Goal: Task Accomplishment & Management: Complete application form

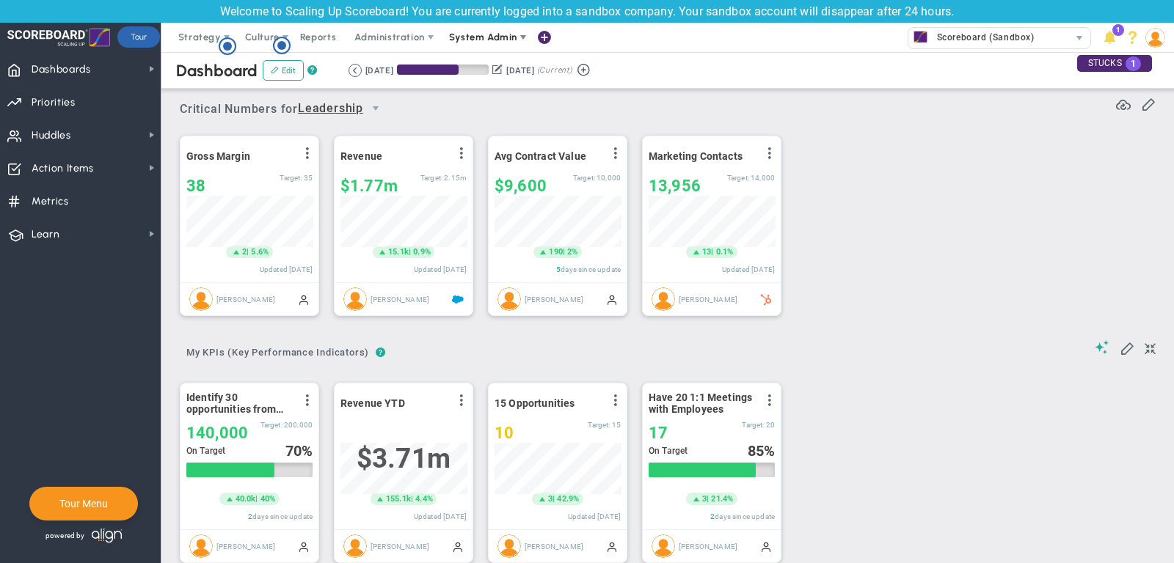
click at [500, 44] on span "System Admin" at bounding box center [484, 37] width 92 height 29
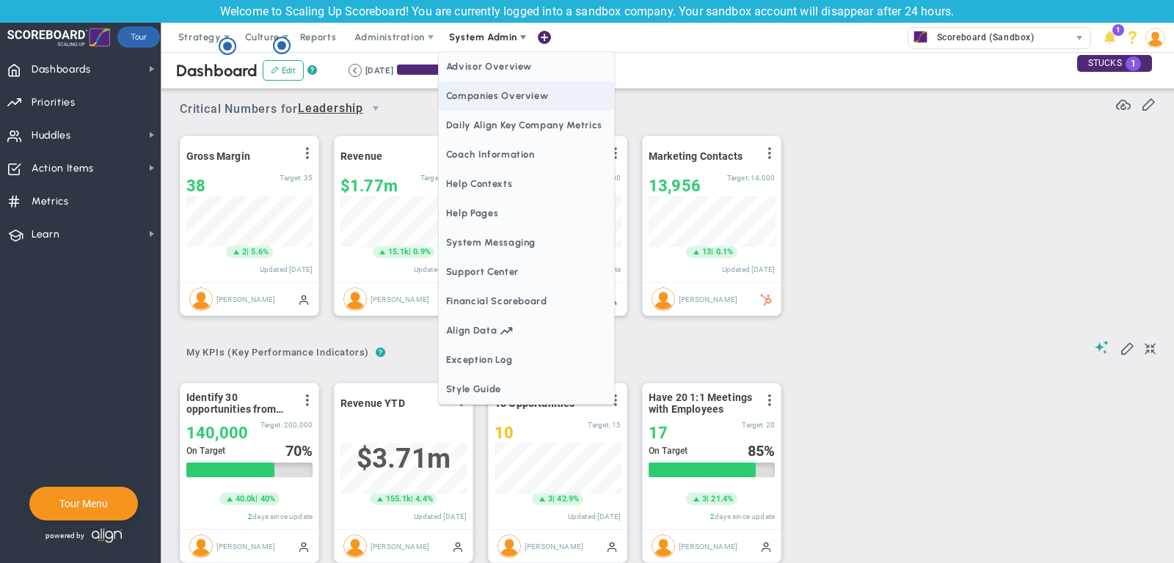
click at [516, 100] on span "Companies Overview" at bounding box center [526, 95] width 175 height 29
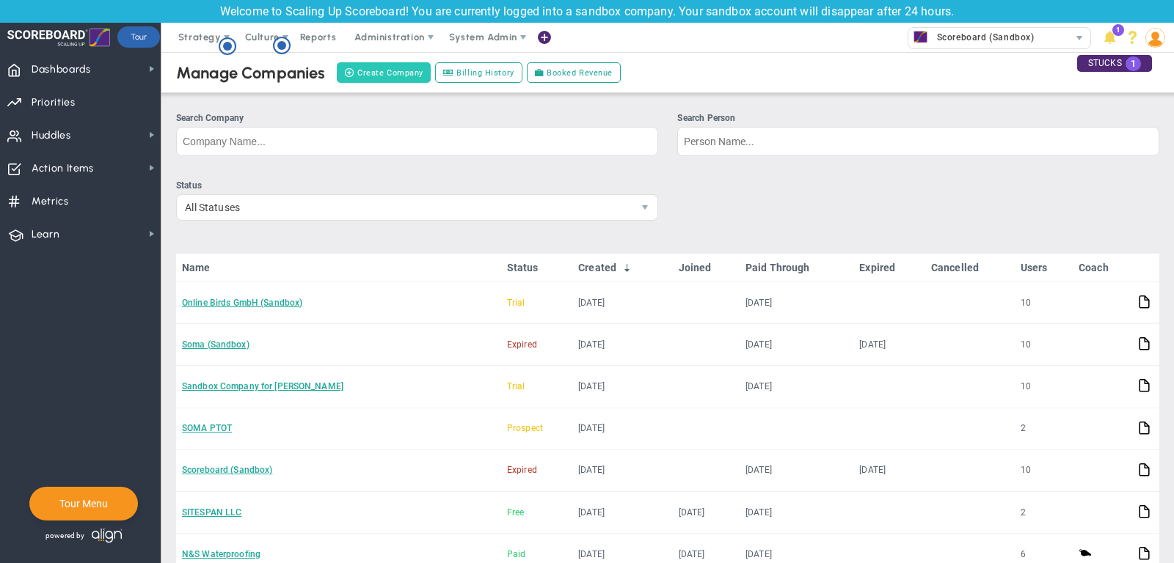
click at [363, 73] on button "Create Company" at bounding box center [384, 72] width 94 height 21
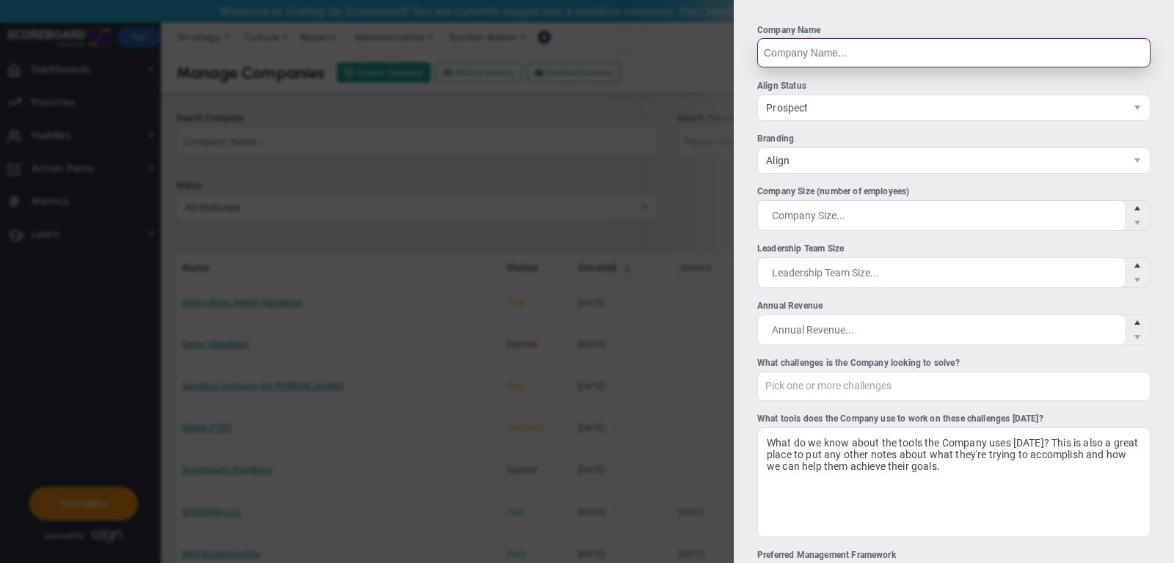
click at [837, 57] on input "Company Name" at bounding box center [953, 52] width 393 height 29
type input "SureHire"
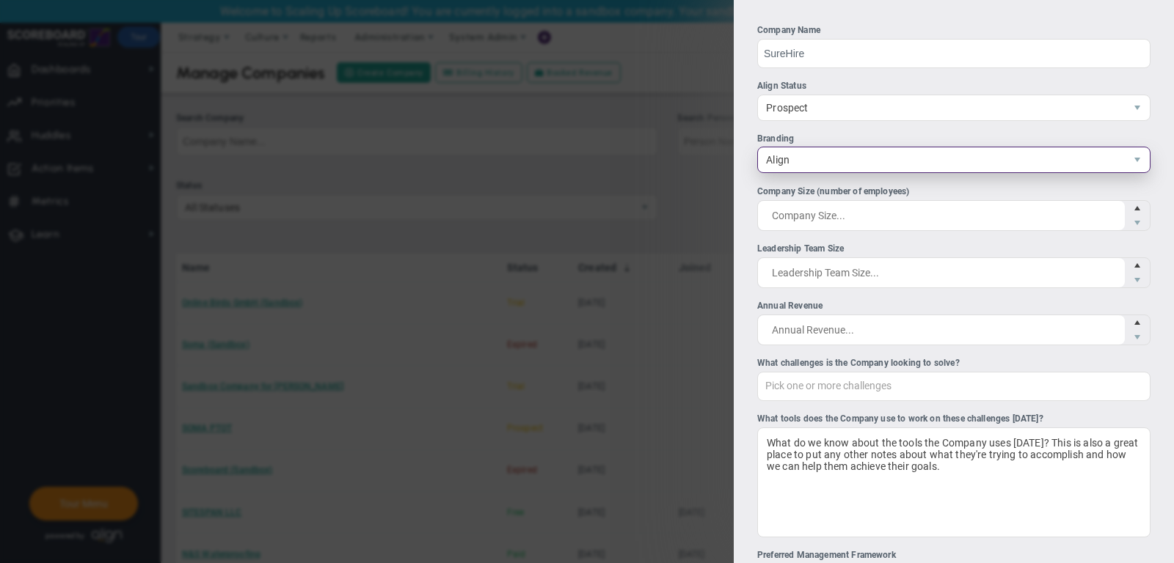
click at [826, 147] on span "Align" at bounding box center [941, 159] width 367 height 25
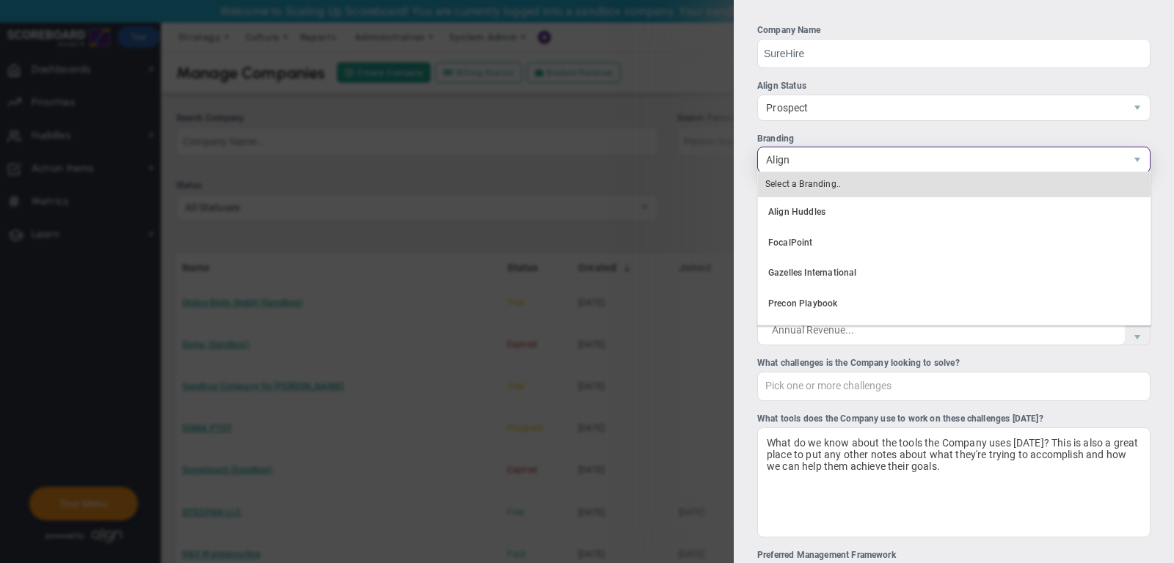
click at [826, 147] on span "Align" at bounding box center [941, 159] width 367 height 25
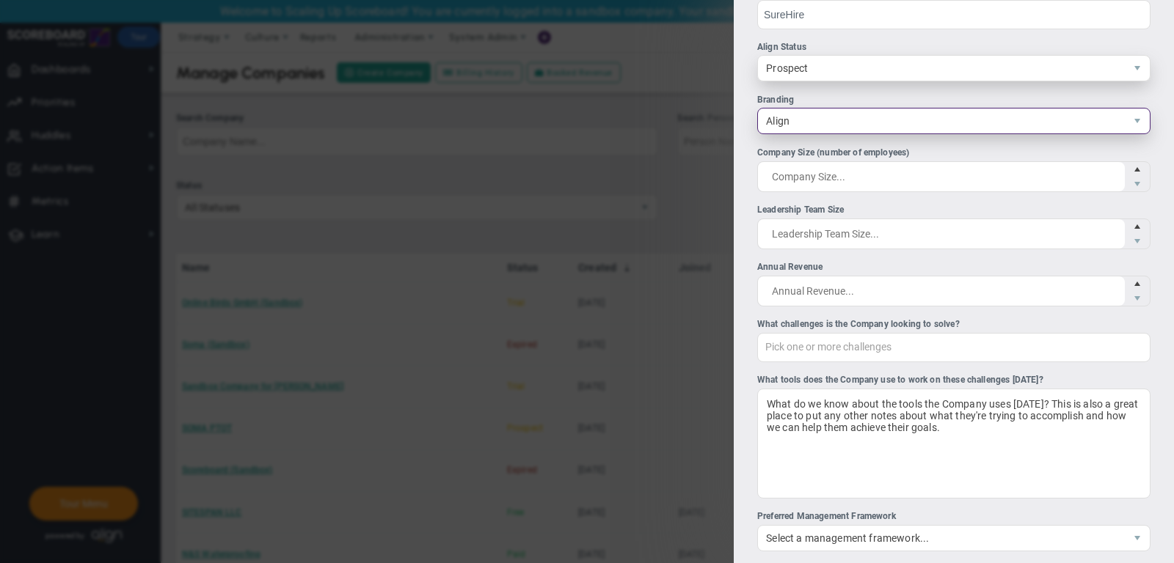
scroll to position [46, 0]
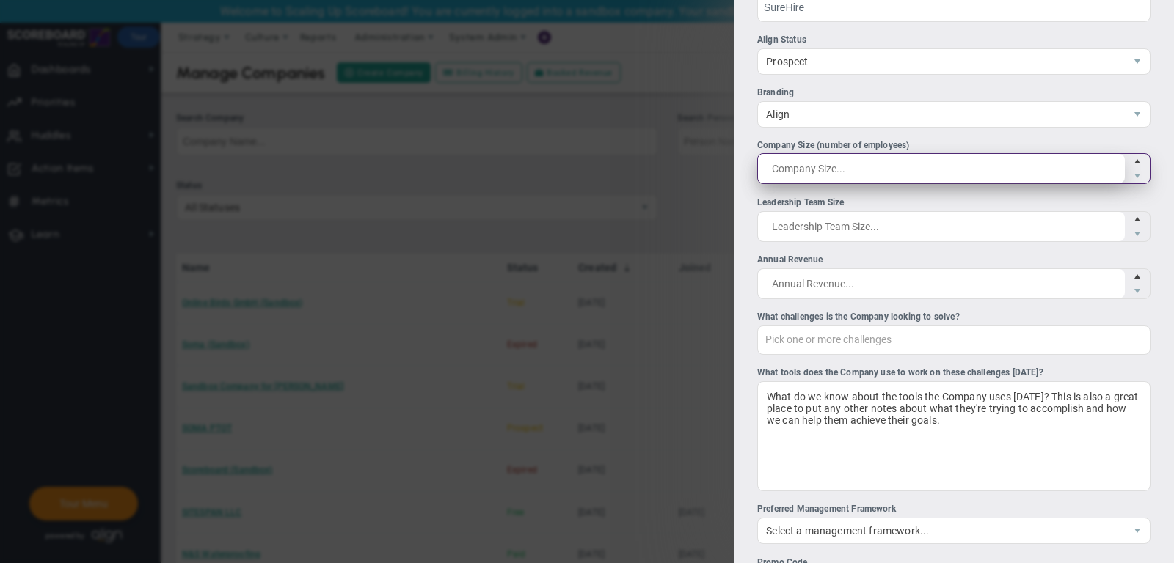
click at [882, 178] on span at bounding box center [953, 168] width 393 height 31
click at [0, 0] on input "Company Size (number of employees)" at bounding box center [0, 0] width 0 height 0
type input "100"
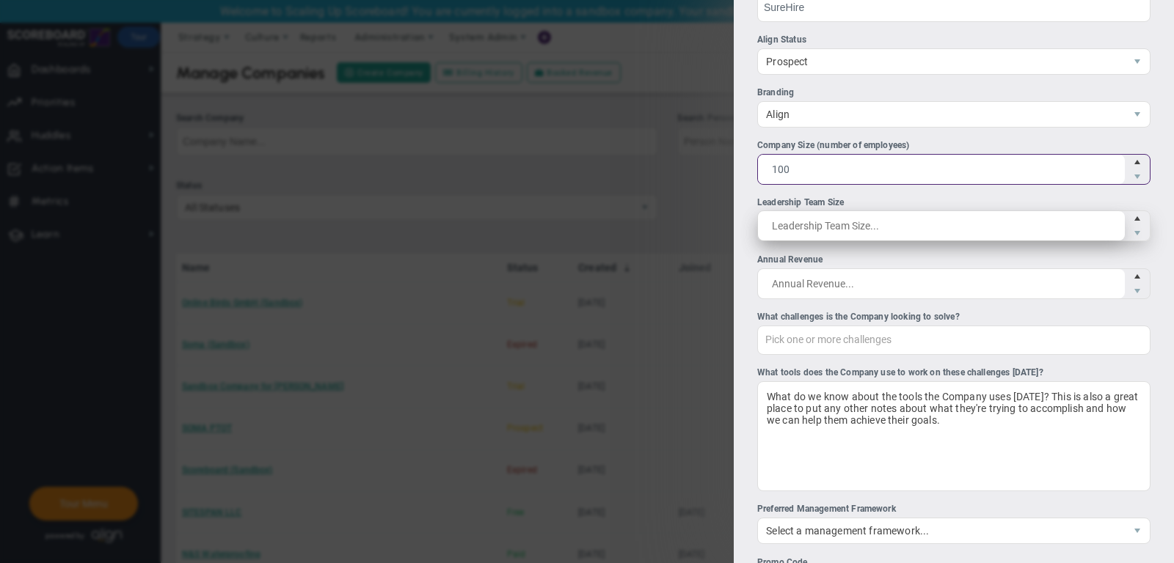
type input "100"
click at [849, 217] on span at bounding box center [953, 226] width 393 height 31
click at [849, 217] on input "Leadership Team Size" at bounding box center [941, 225] width 367 height 29
type input "10"
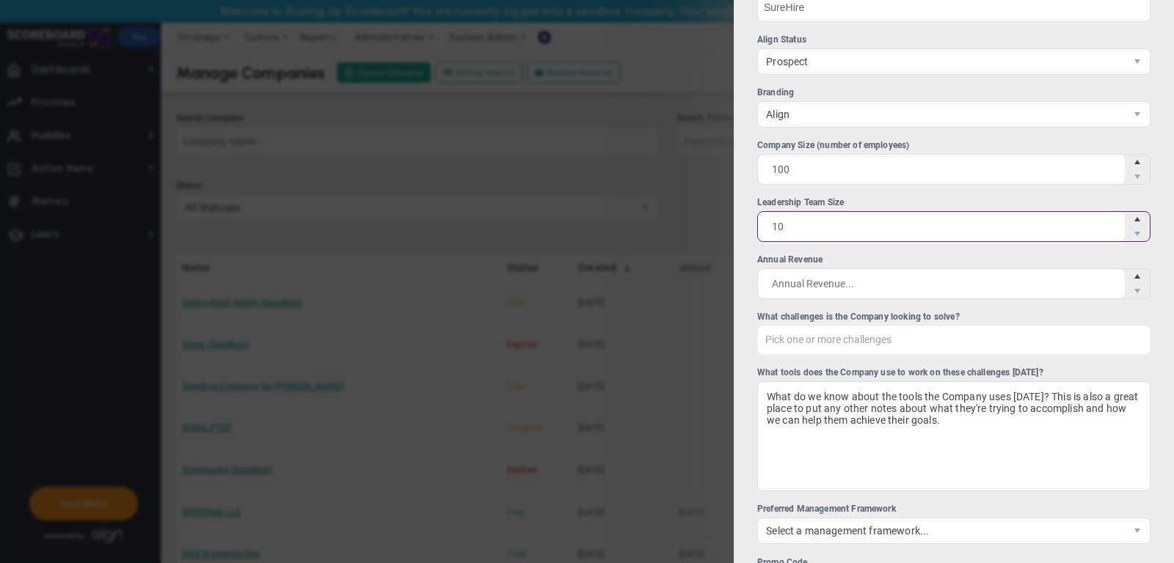
type input "10"
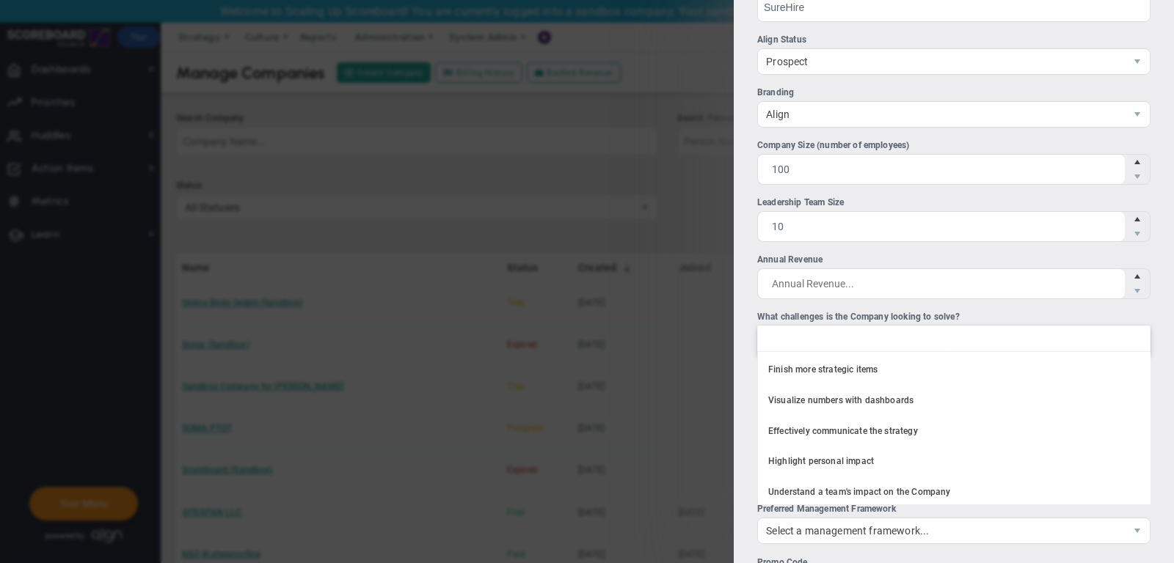
click at [850, 340] on div at bounding box center [953, 340] width 393 height 29
click at [791, 340] on input "What challenges is the Company looking to solve? Finish more strategic items Vi…" at bounding box center [774, 339] width 33 height 26
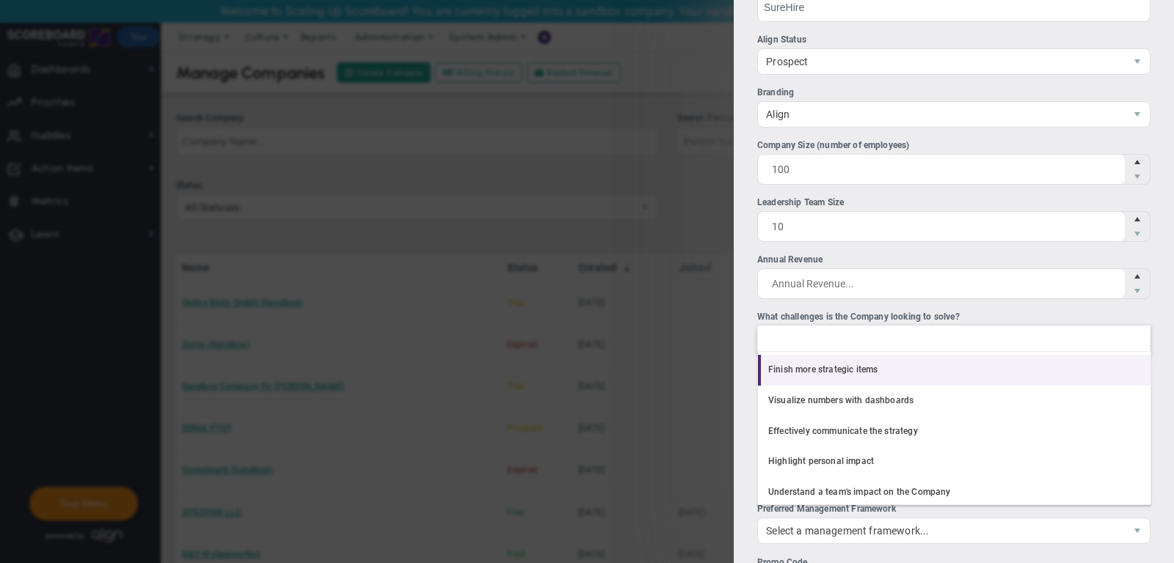
click at [851, 365] on li "Finish more strategic items" at bounding box center [954, 370] width 392 height 31
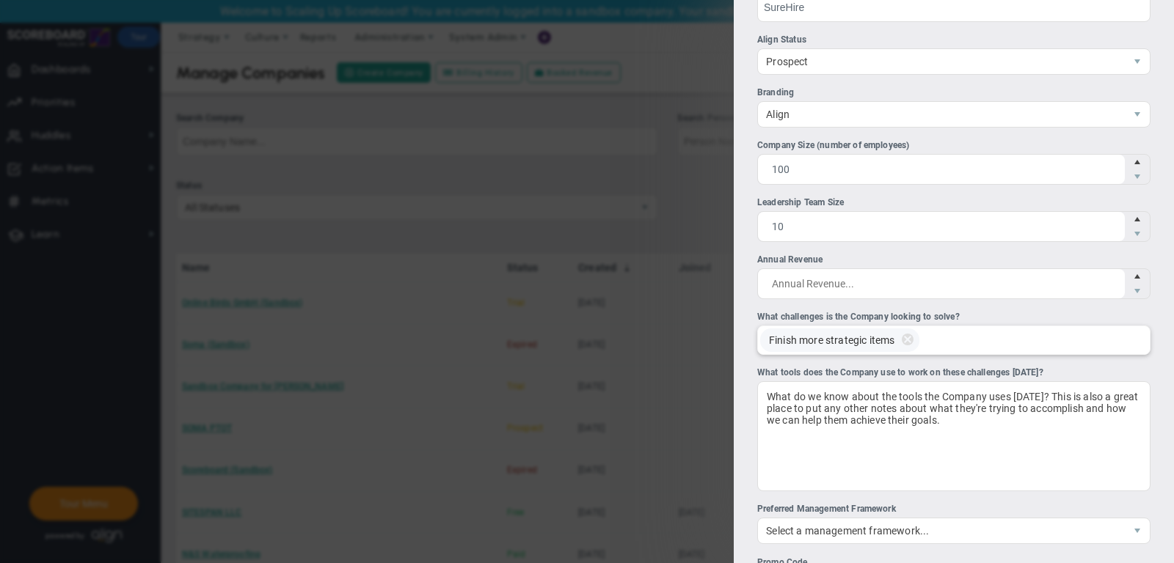
click at [972, 340] on div "Finish more strategic items" at bounding box center [953, 340] width 393 height 29
click at [959, 340] on input "What challenges is the Company looking to solve? Finish more strategic items Fi…" at bounding box center [942, 339] width 33 height 26
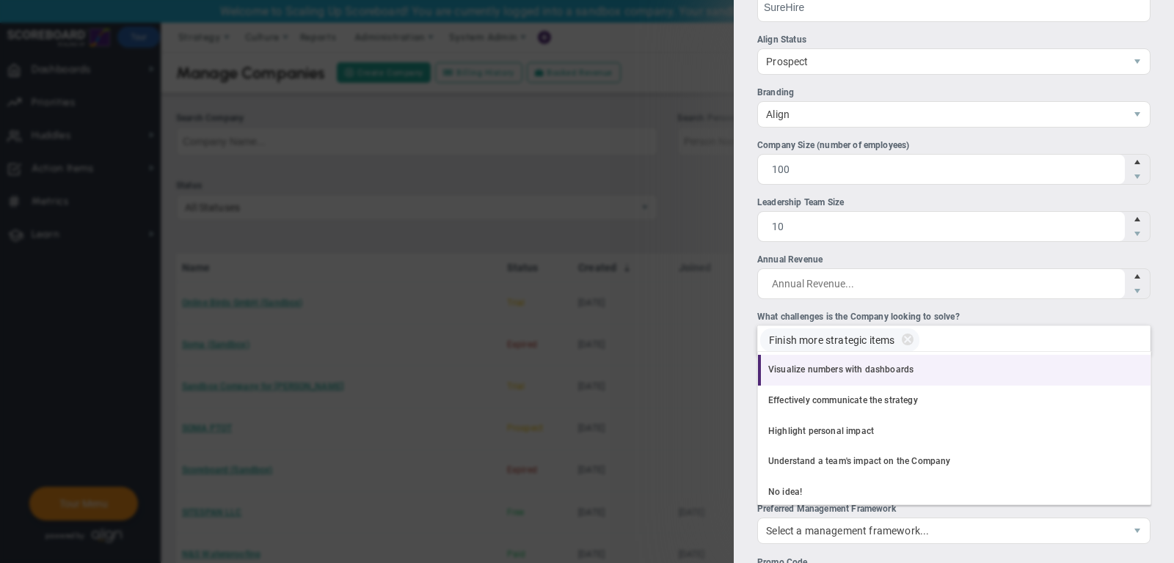
click at [929, 371] on li "Visualize numbers with dashboards" at bounding box center [954, 370] width 392 height 31
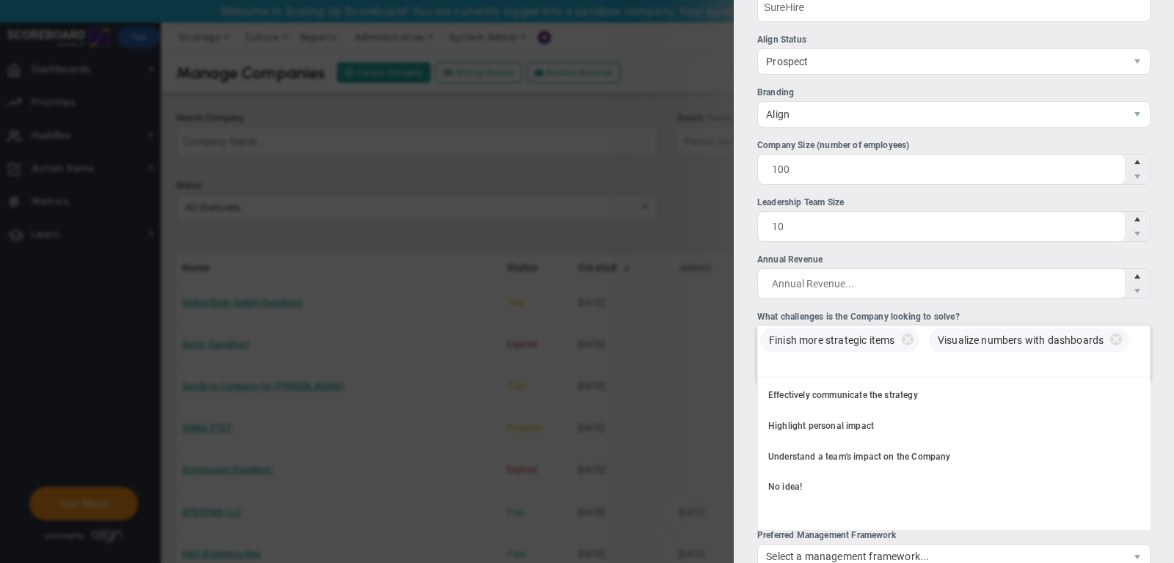
click at [981, 362] on div "Finish more strategic items Visualize numbers with dashboards" at bounding box center [953, 354] width 393 height 56
click at [791, 362] on input "What challenges is the Company looking to solve? Finish more strategic items Vi…" at bounding box center [774, 367] width 33 height 26
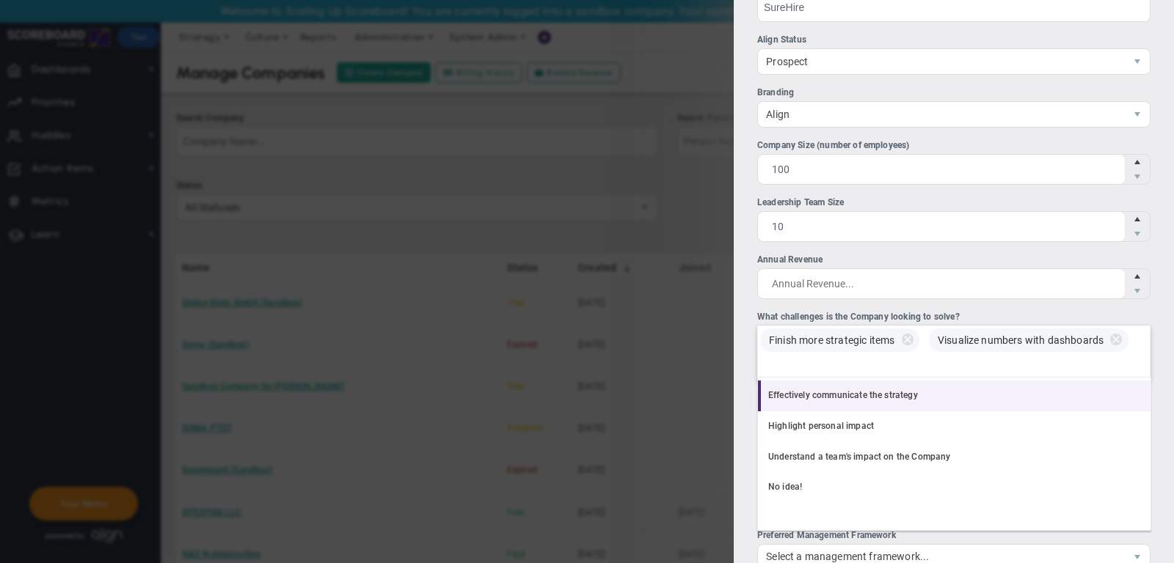
click at [920, 390] on li "Effectively communicate the strategy" at bounding box center [954, 396] width 392 height 31
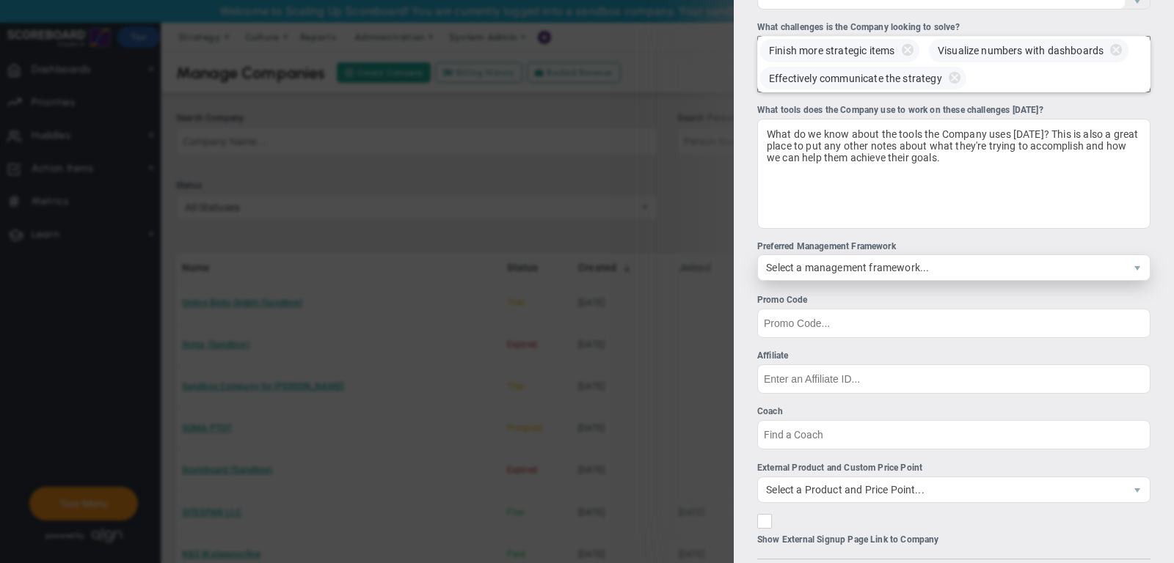
click at [849, 259] on span "Select a management framework..." at bounding box center [941, 267] width 367 height 25
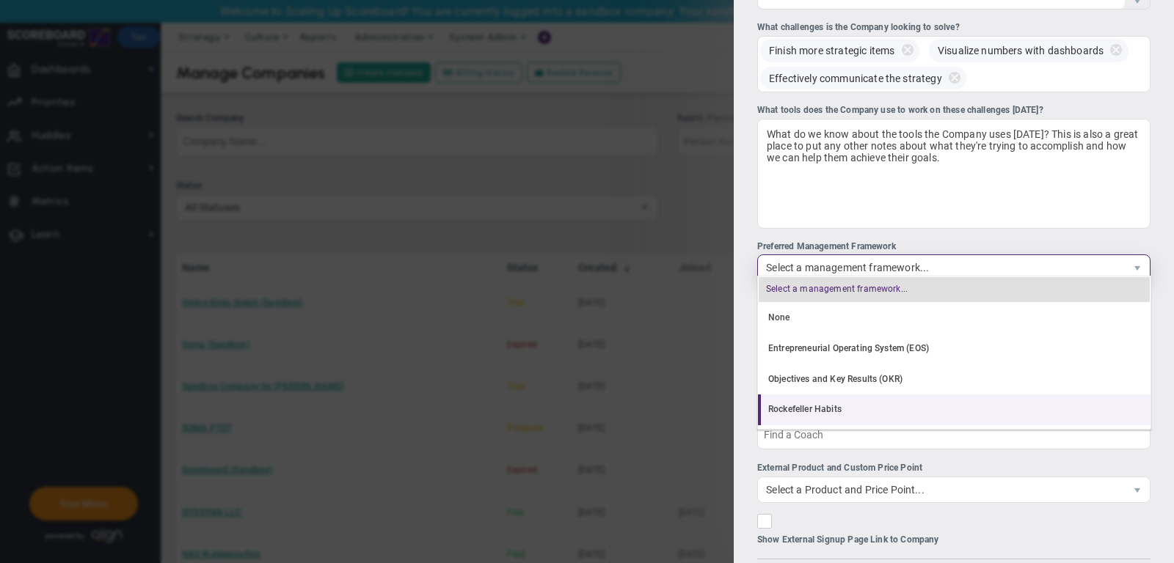
click at [863, 402] on li "Rockefeller Habits" at bounding box center [954, 410] width 392 height 31
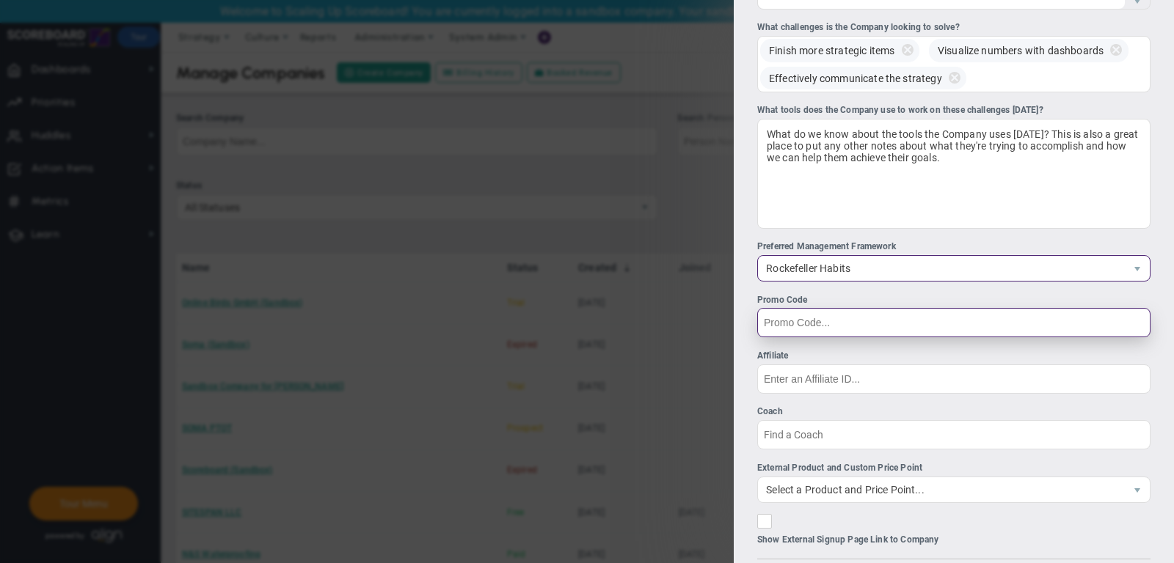
click at [828, 316] on input "Promo Code" at bounding box center [953, 322] width 393 height 29
type input "nosetup"
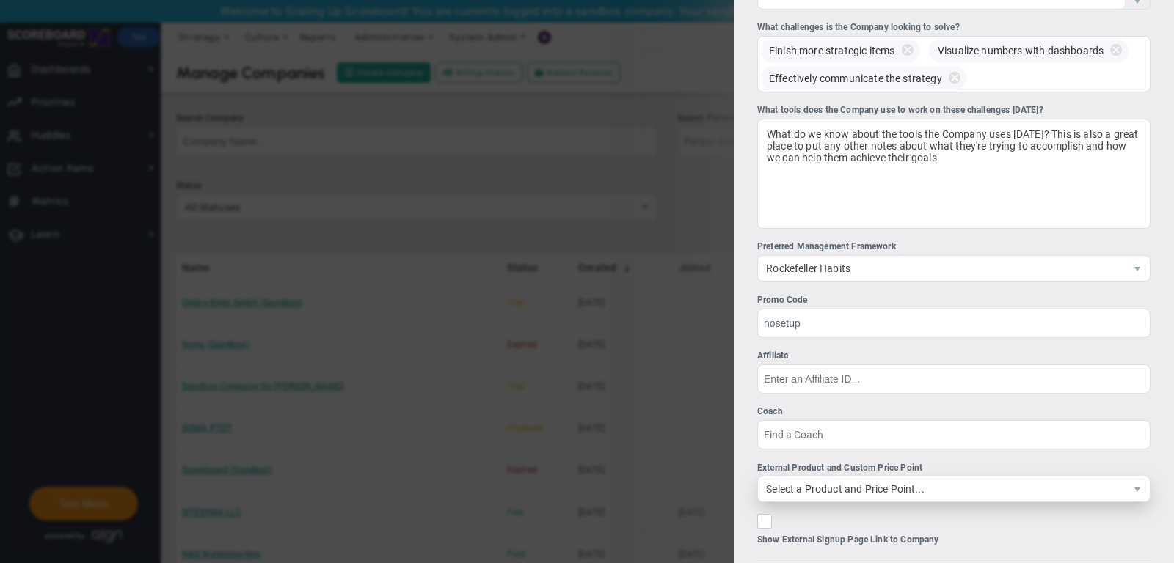
click at [819, 484] on span "Select a Product and Price Point..." at bounding box center [941, 489] width 367 height 25
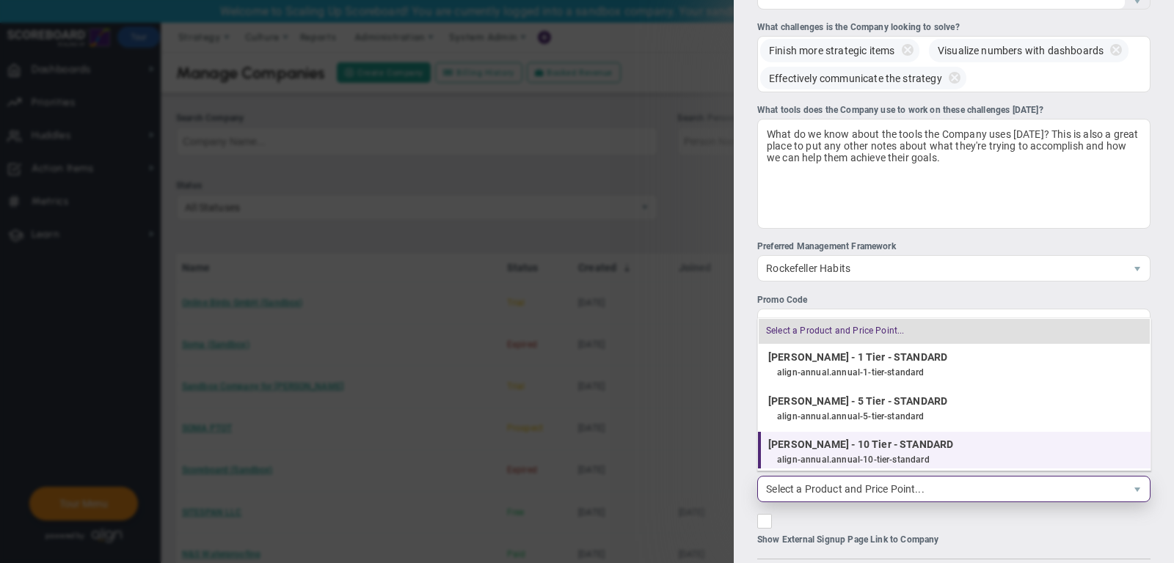
click at [819, 450] on h4 "[PERSON_NAME] - 10 Tier - STANDARD" at bounding box center [951, 444] width 367 height 13
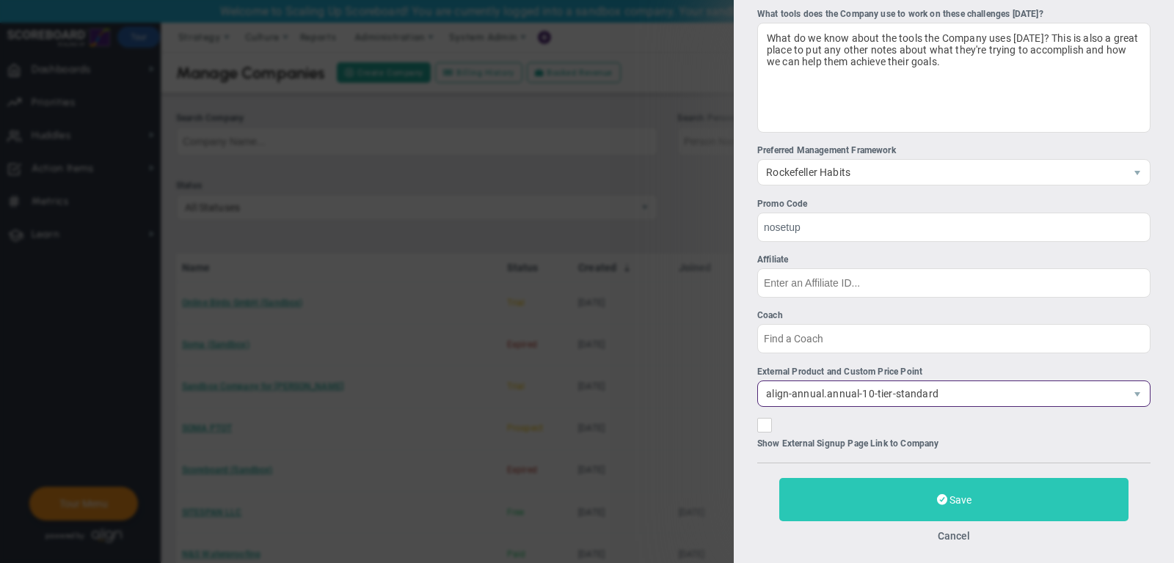
click at [956, 478] on button "Save" at bounding box center [953, 499] width 349 height 43
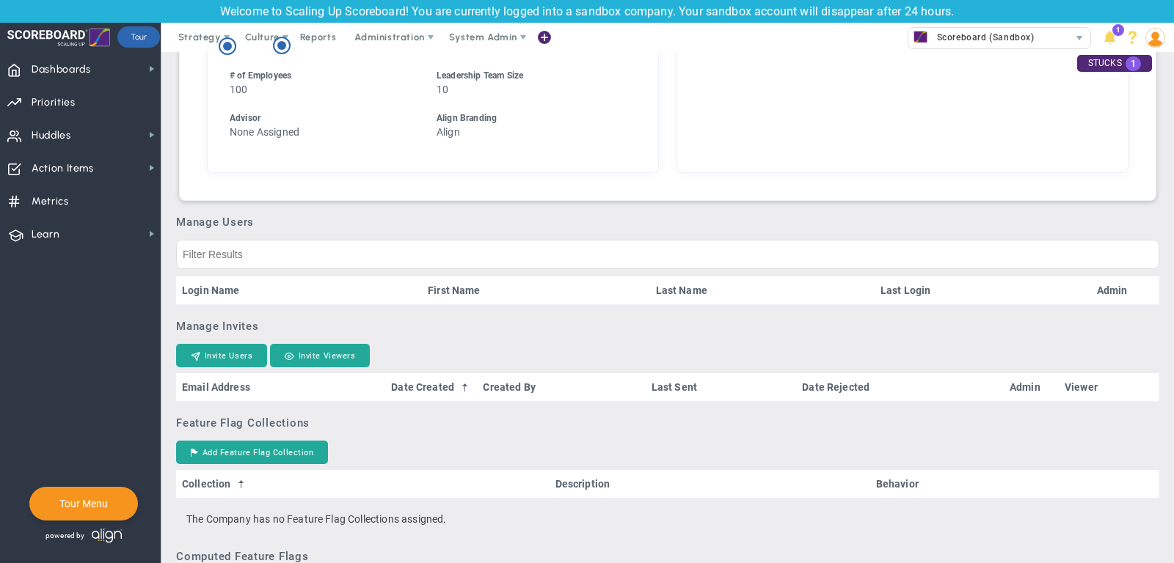
scroll to position [736, 0]
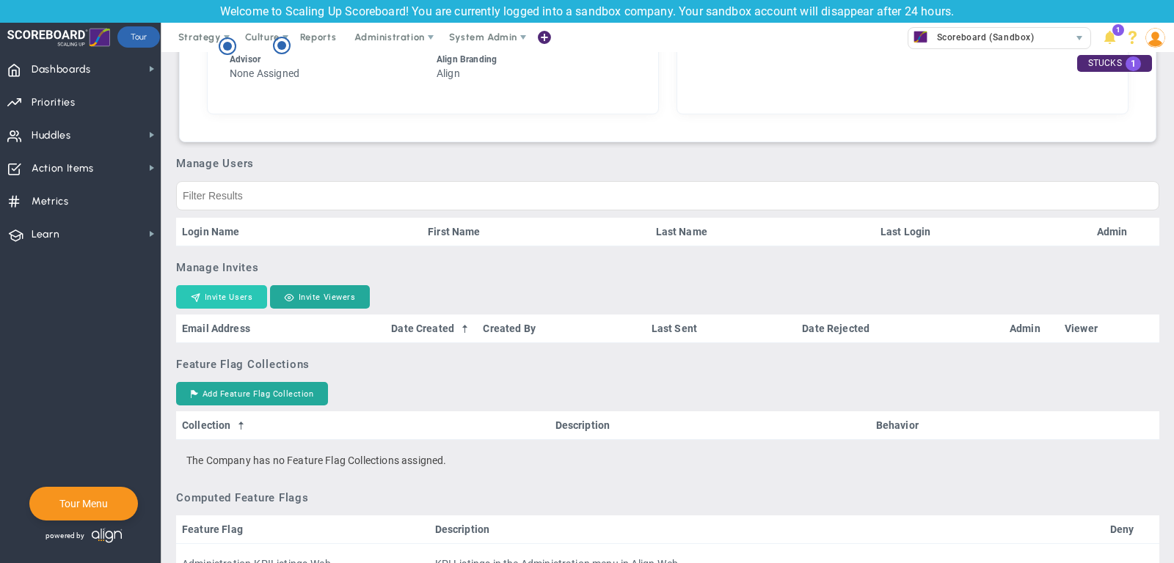
click at [236, 309] on button "Invite Users" at bounding box center [221, 296] width 91 height 23
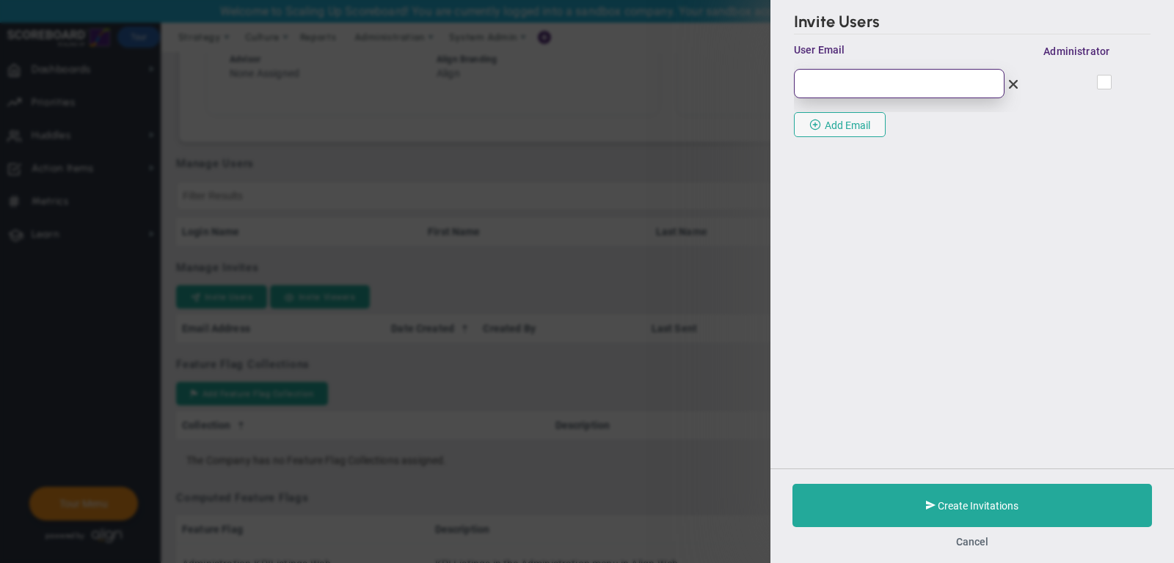
click at [877, 80] on input "email" at bounding box center [899, 83] width 211 height 29
paste input "[PERSON_NAME][EMAIL_ADDRESS][PERSON_NAME][DOMAIN_NAME]"
type input "[PERSON_NAME][EMAIL_ADDRESS][PERSON_NAME][DOMAIN_NAME]"
click at [1100, 80] on input "checkbox" at bounding box center [1105, 85] width 10 height 15
checkbox input "true"
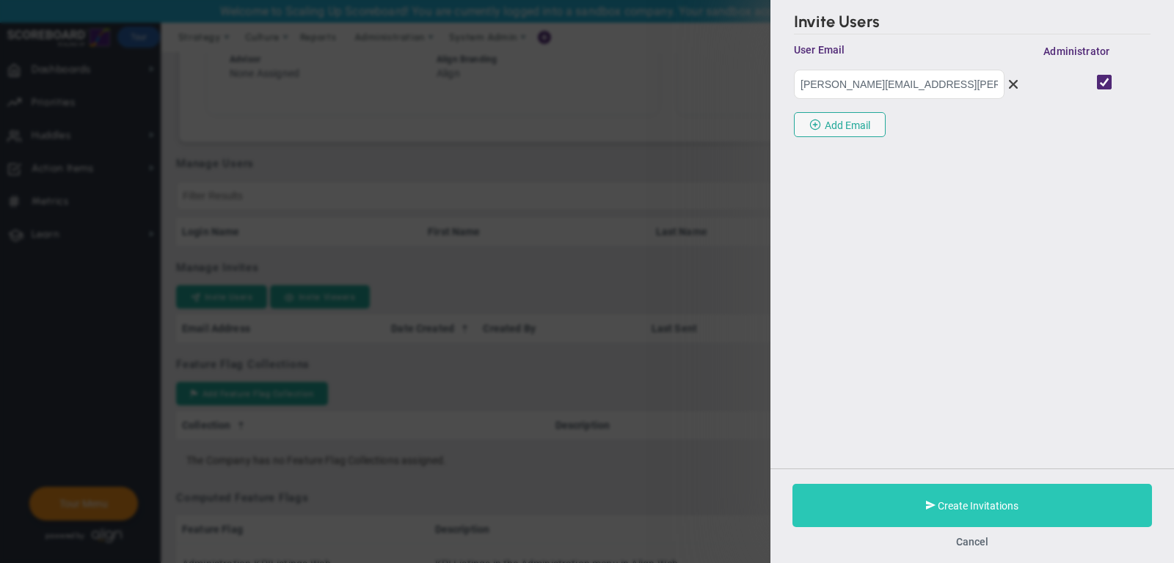
click at [910, 498] on button "Create Invitations" at bounding box center [971, 505] width 359 height 43
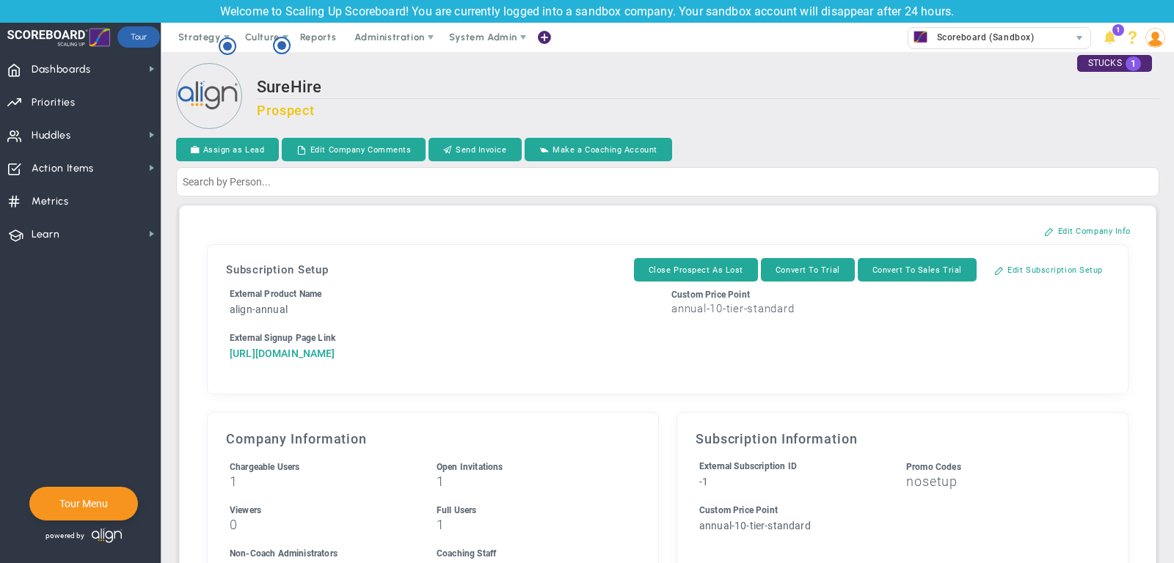
click at [335, 359] on a=1&reference=33620&organization=SureHire&coupon_code=nosetup&components=10&components=1&components=0"] "[URL][DOMAIN_NAME]" at bounding box center [283, 354] width 106 height 12
drag, startPoint x: 562, startPoint y: 409, endPoint x: 205, endPoint y: 351, distance: 361.9
click at [204, 351] on div "Subscription Setup Close Prospect As Lost Convert To Trial Convert To Sales Tri…" at bounding box center [667, 319] width 939 height 168
copy a=1&reference=33620&organization=SureHire&coupon_code=nosetup&components=10&components=1&components=0"] "[URL][DOMAIN_NAME]"
